Goal: Find specific page/section: Find specific page/section

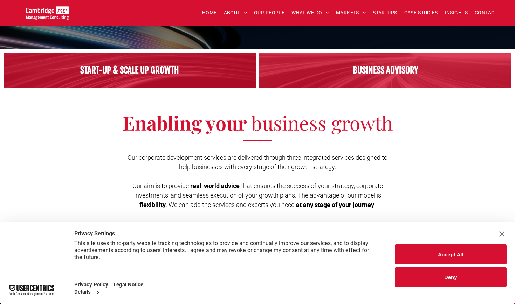
scroll to position [111, 0]
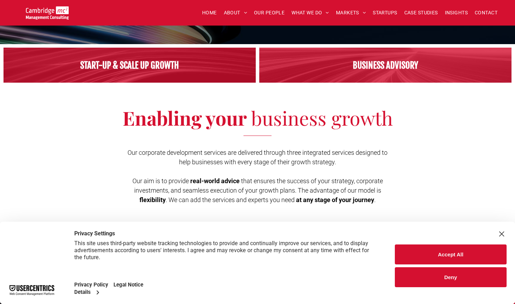
click at [425, 259] on button "Accept All" at bounding box center [450, 254] width 112 height 20
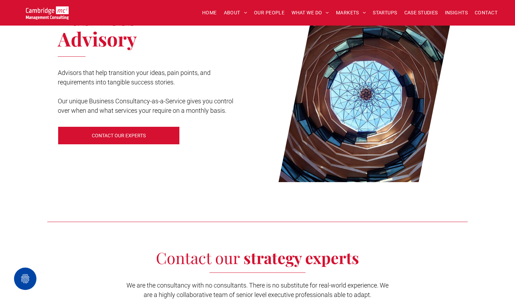
scroll to position [453, 0]
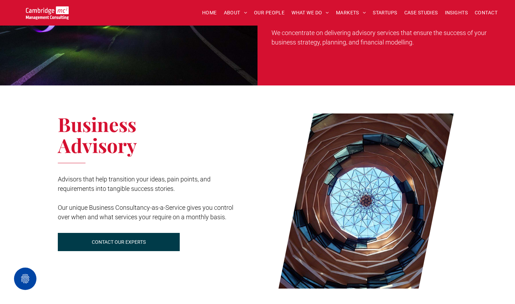
click at [141, 240] on span "CONTACT OUR EXPERTS" at bounding box center [119, 241] width 54 height 17
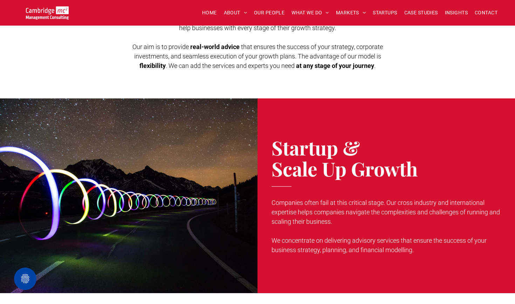
scroll to position [220, 0]
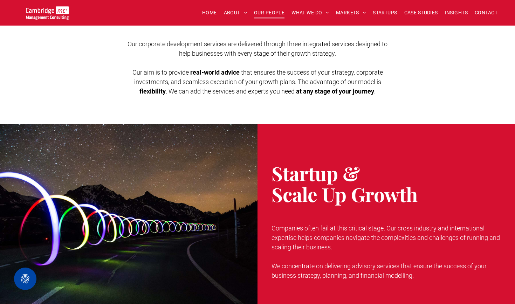
click at [271, 12] on span "OUR PEOPLE" at bounding box center [269, 12] width 30 height 11
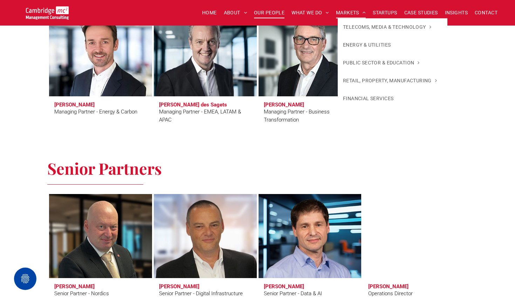
scroll to position [746, 0]
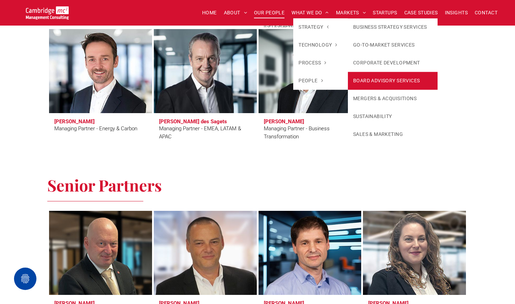
click at [399, 80] on link "BOARD ADVISORY SERVICES" at bounding box center [393, 81] width 90 height 18
